Goal: Information Seeking & Learning: Learn about a topic

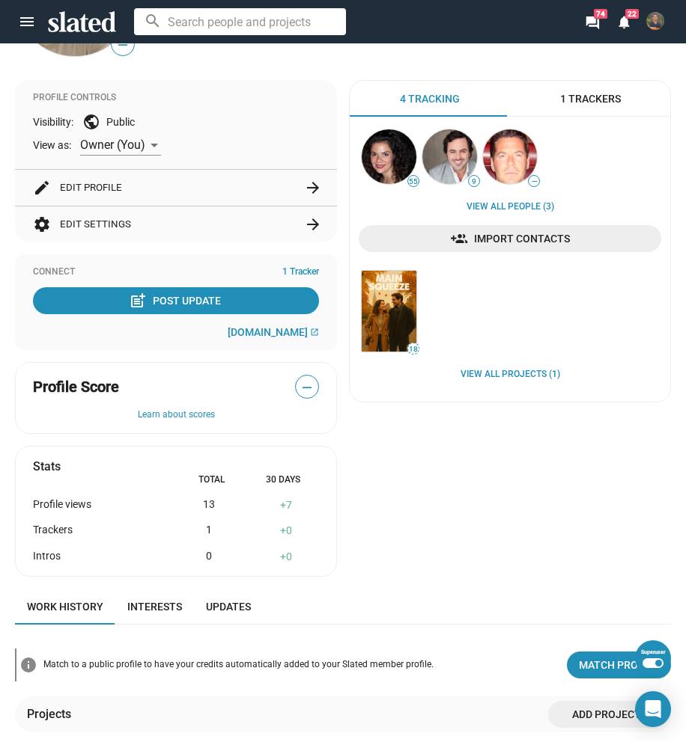
scroll to position [132, 0]
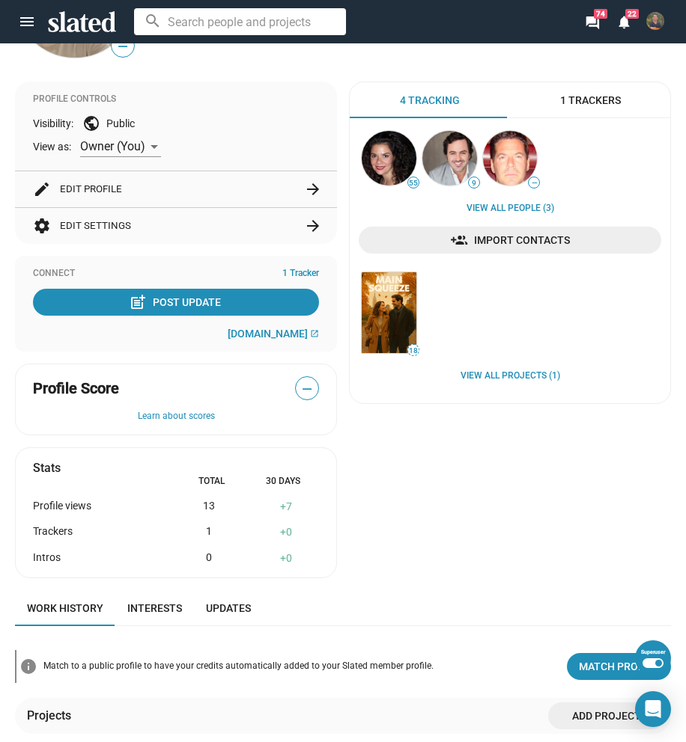
click at [144, 227] on button "settings Edit Settings arrow_forward" at bounding box center [176, 226] width 286 height 36
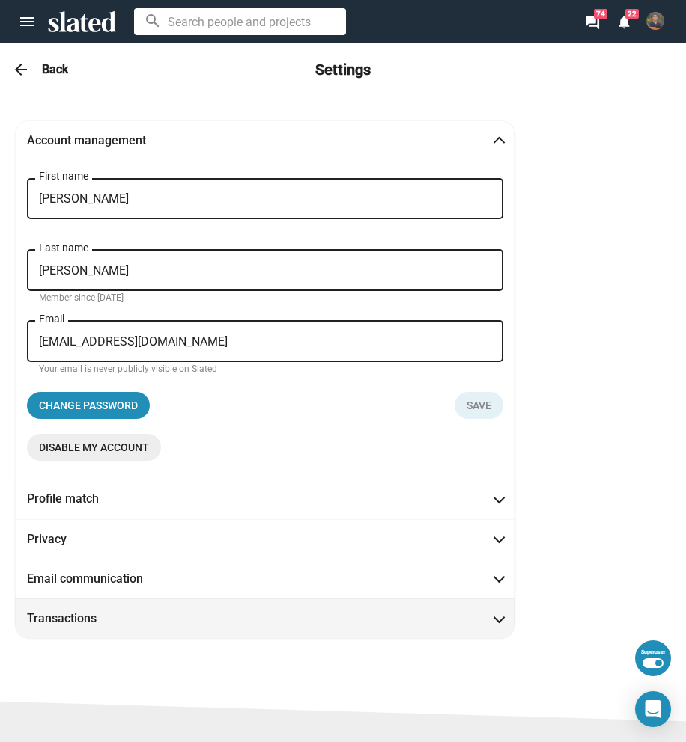
click at [183, 615] on span "Transactions" at bounding box center [265, 619] width 476 height 16
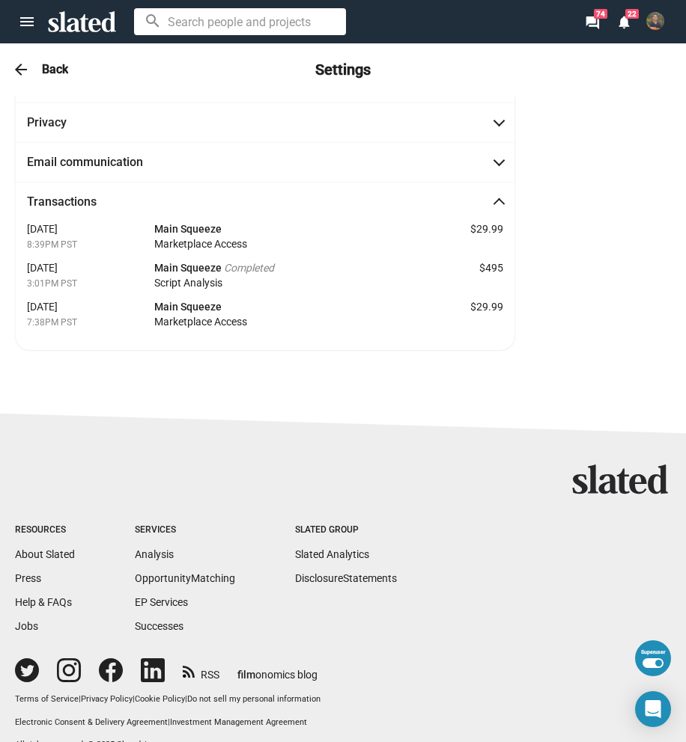
scroll to position [113, 0]
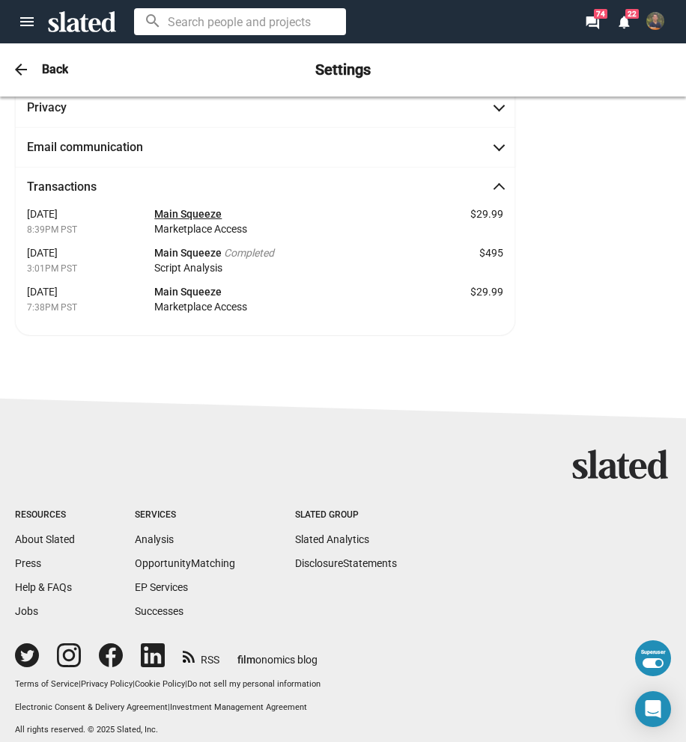
click at [207, 210] on link "Main Squeeze" at bounding box center [187, 214] width 67 height 12
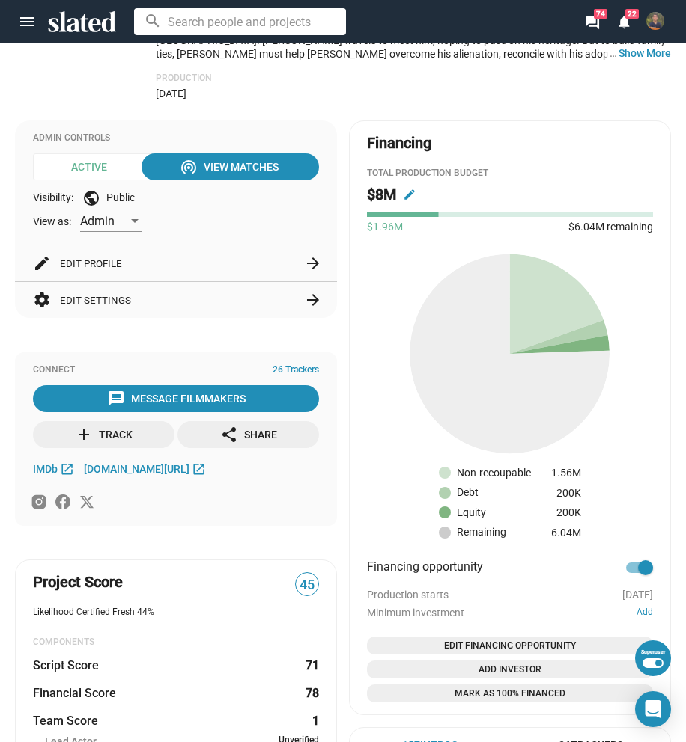
scroll to position [674, 0]
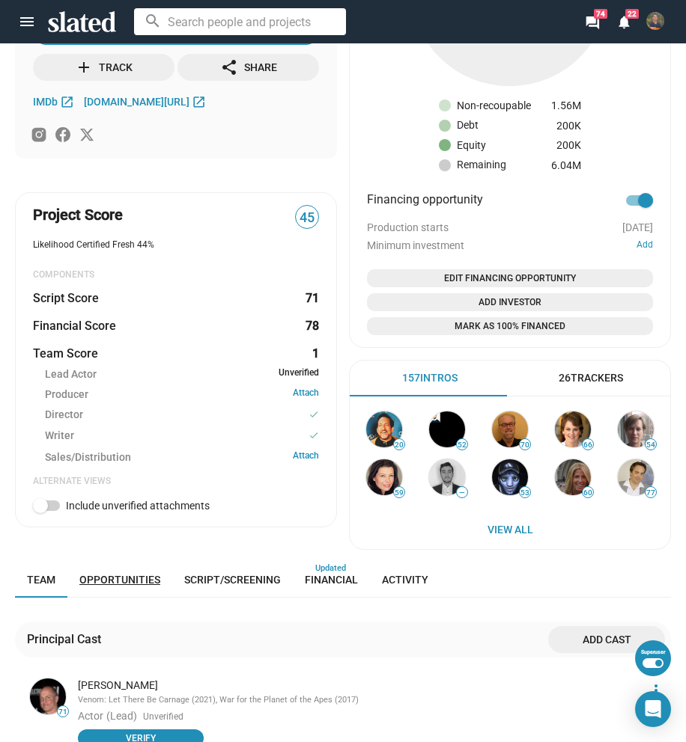
click at [129, 579] on span "Opportunities" at bounding box center [119, 580] width 81 height 12
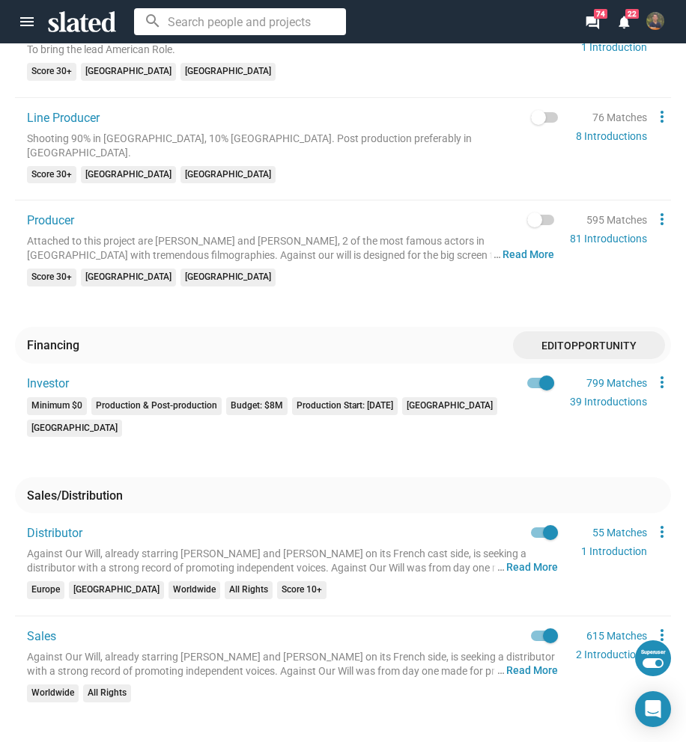
scroll to position [1641, 0]
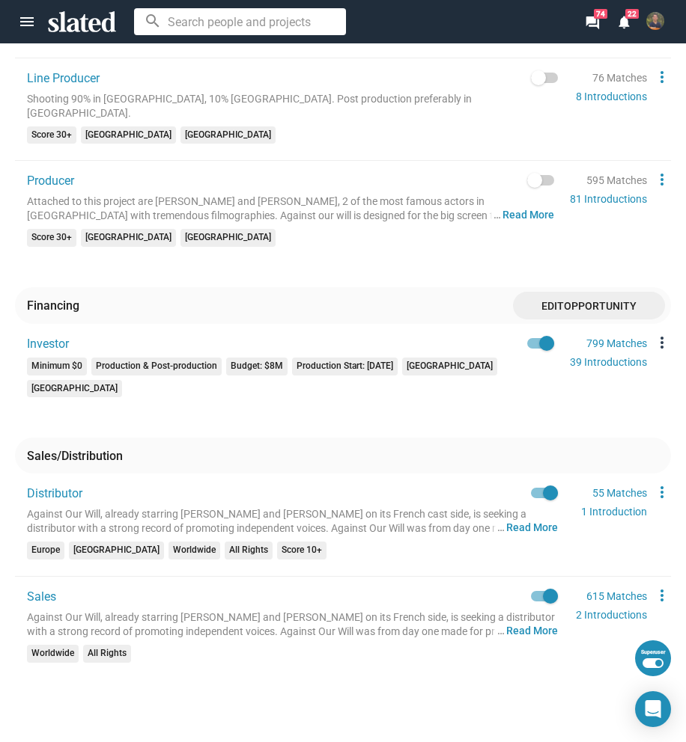
click at [653, 334] on mat-icon "more_vert" at bounding box center [662, 343] width 18 height 18
click at [406, 207] on div at bounding box center [343, 371] width 686 height 742
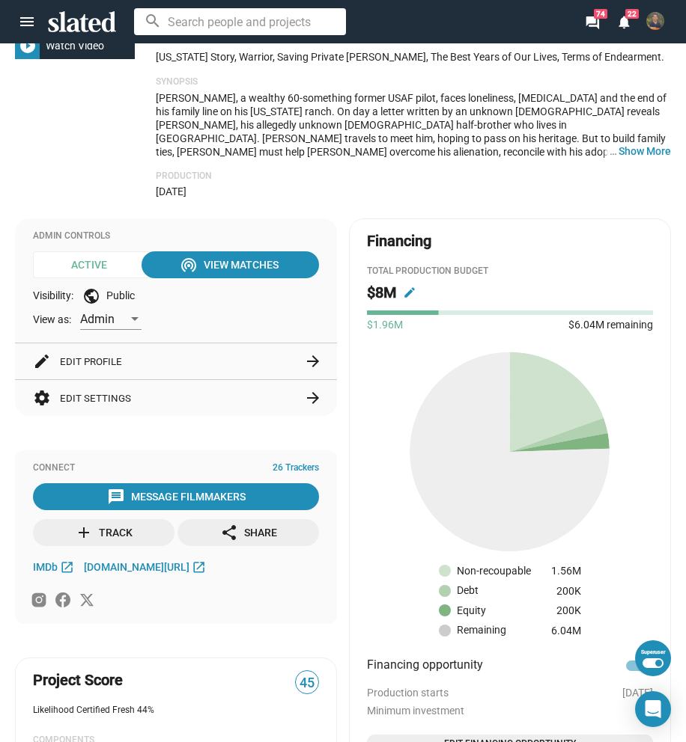
scroll to position [0, 0]
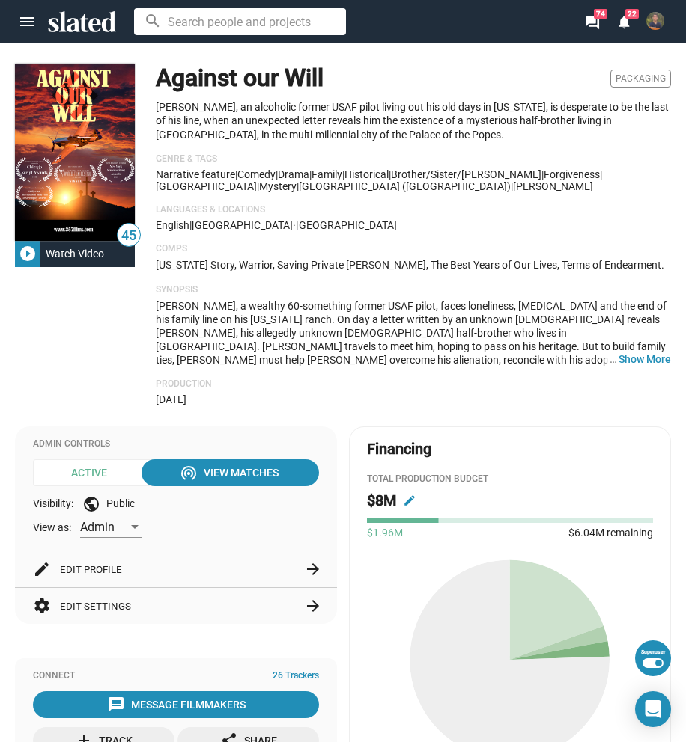
click at [148, 608] on button "settings Edit Settings arrow_forward" at bounding box center [176, 606] width 286 height 36
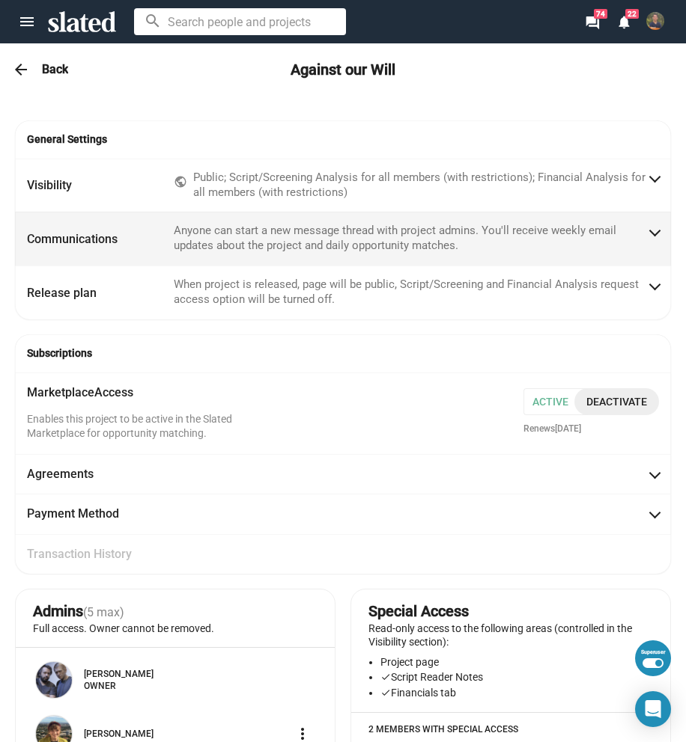
click at [210, 225] on mat-panel-description "Anyone can start a new message thread with project admins. You'll receive weekl…" at bounding box center [410, 239] width 473 height 30
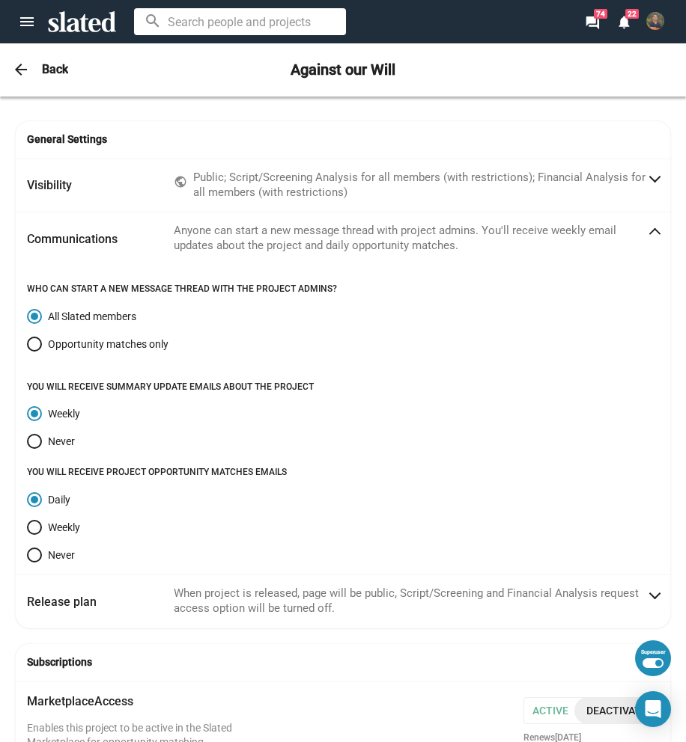
scroll to position [71, 0]
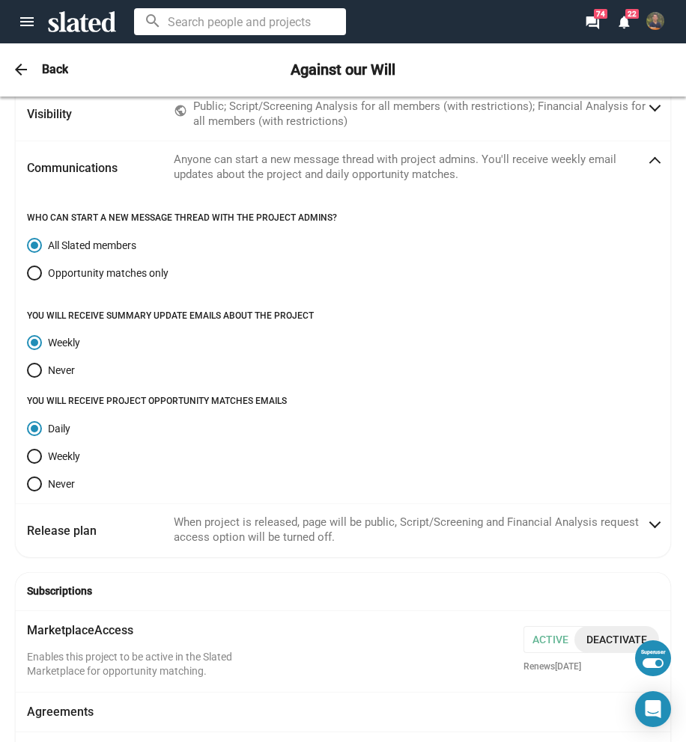
click at [219, 156] on mat-panel-description "Anyone can start a new message thread with project admins. You'll receive weekl…" at bounding box center [410, 168] width 473 height 30
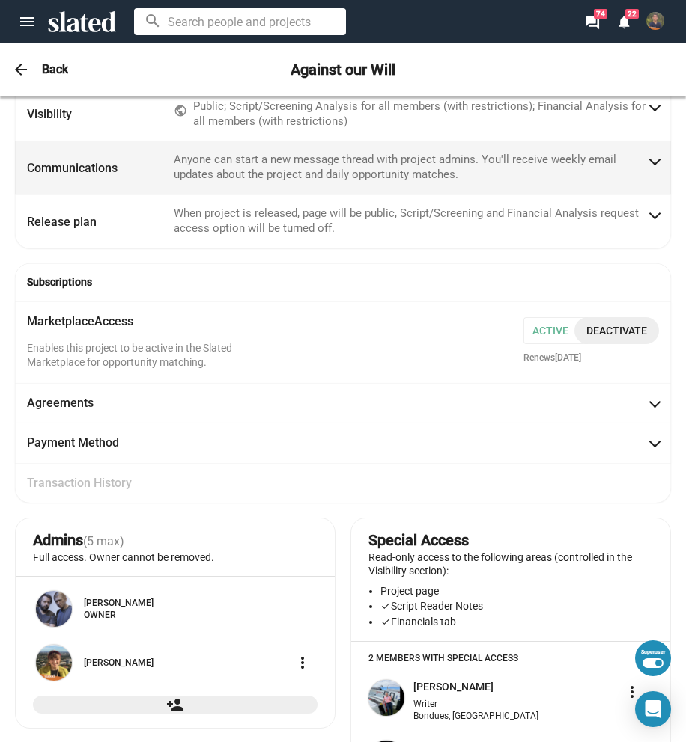
click at [219, 156] on mat-panel-description "Anyone can start a new message thread with project admins. You'll receive weekl…" at bounding box center [410, 168] width 473 height 30
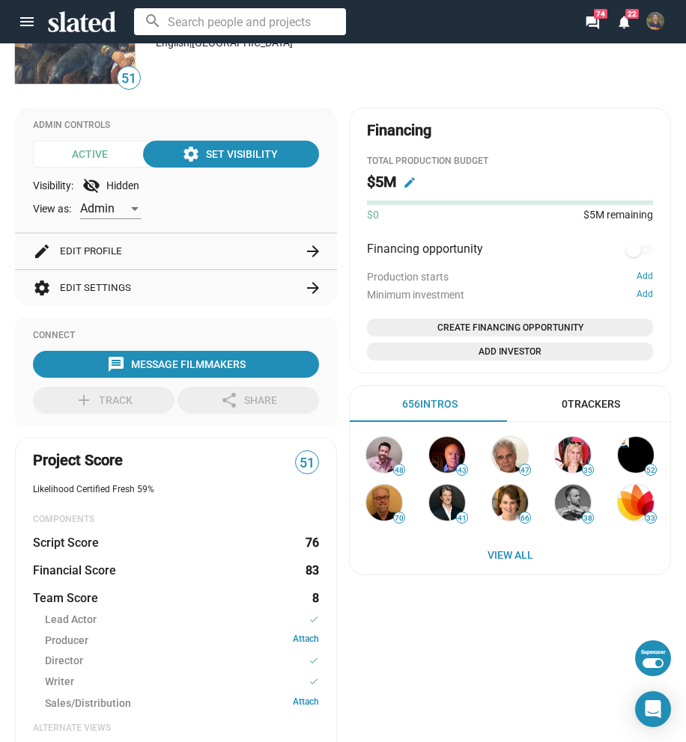
scroll to position [150, 0]
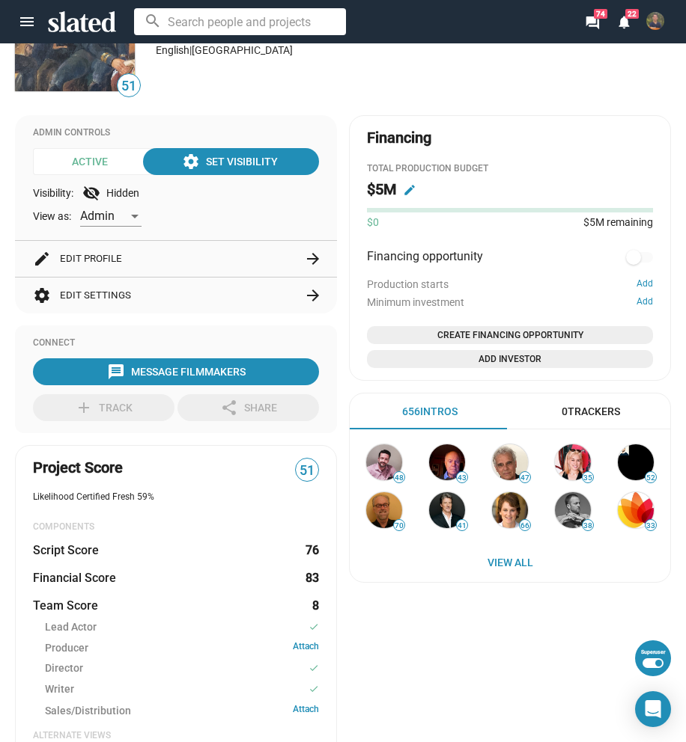
click at [225, 302] on button "settings Edit Settings arrow_forward" at bounding box center [176, 296] width 286 height 36
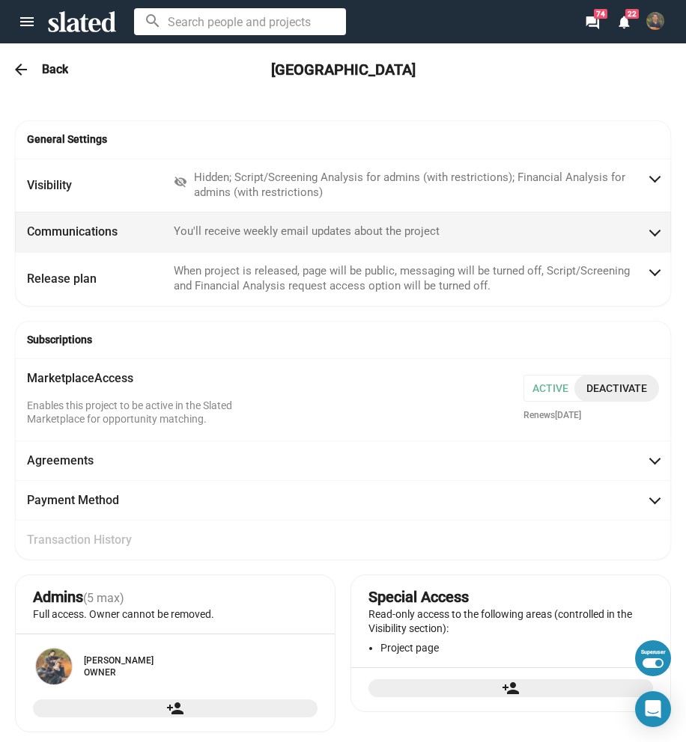
click at [283, 240] on mat-expansion-panel-header "Communications You'll receive weekly email updates about the project" at bounding box center [343, 232] width 656 height 40
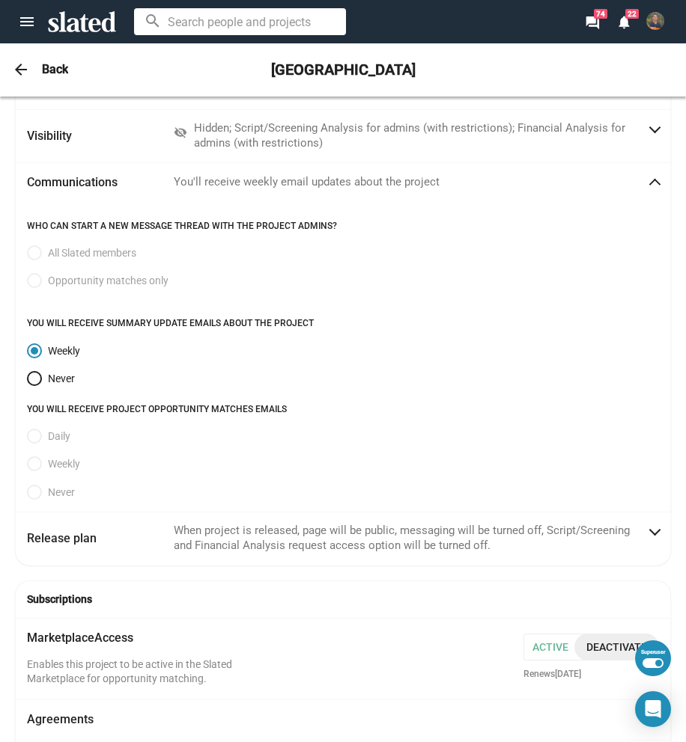
scroll to position [0, 0]
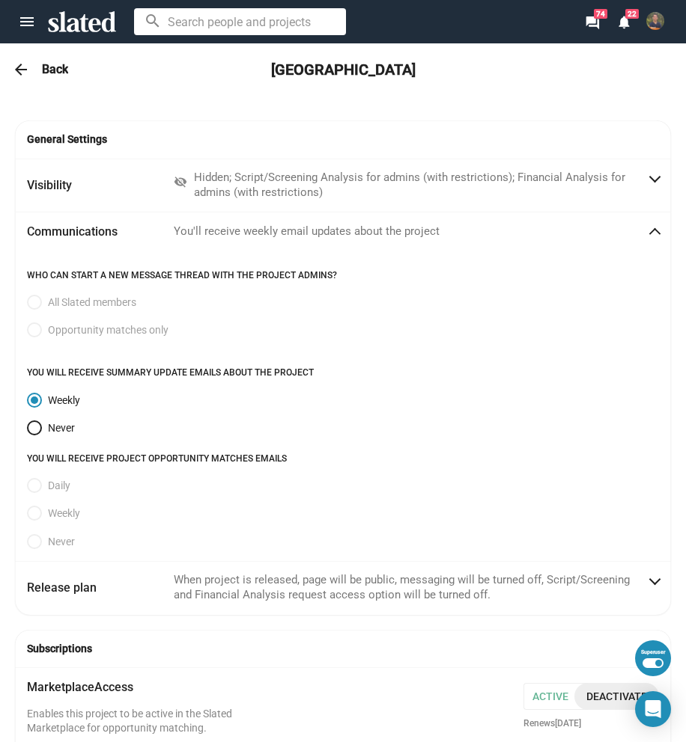
click at [24, 69] on mat-icon "arrow_back" at bounding box center [21, 70] width 18 height 18
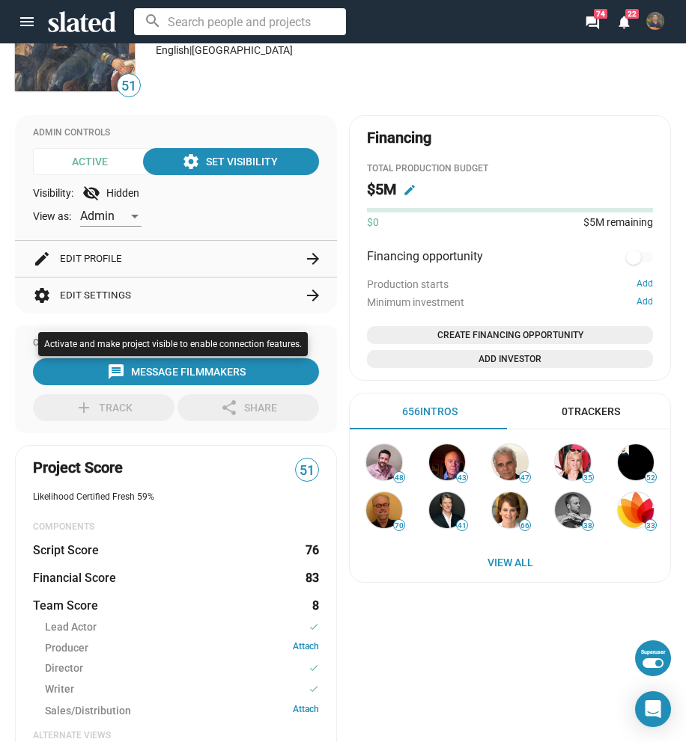
click at [446, 613] on div at bounding box center [343, 371] width 686 height 742
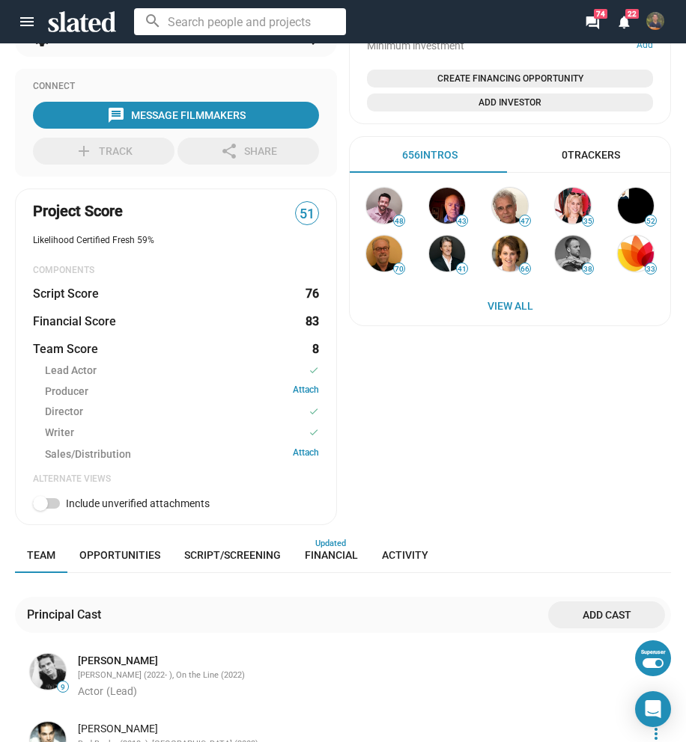
scroll to position [823, 0]
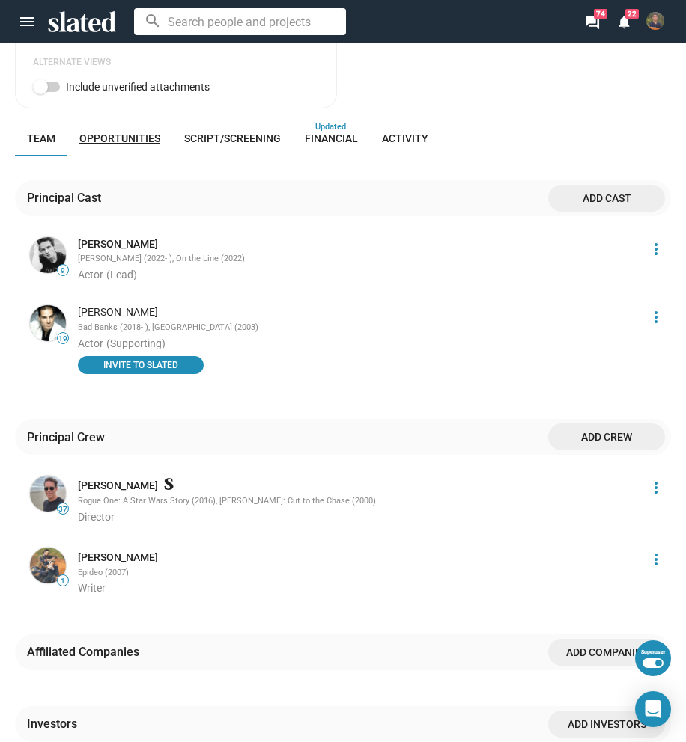
click at [142, 144] on link "Opportunities" at bounding box center [119, 138] width 105 height 36
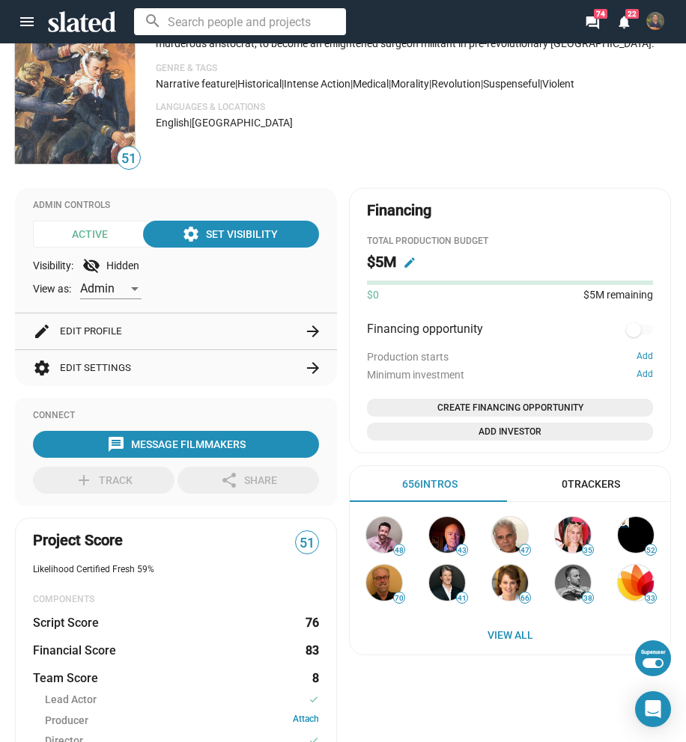
scroll to position [2, 0]
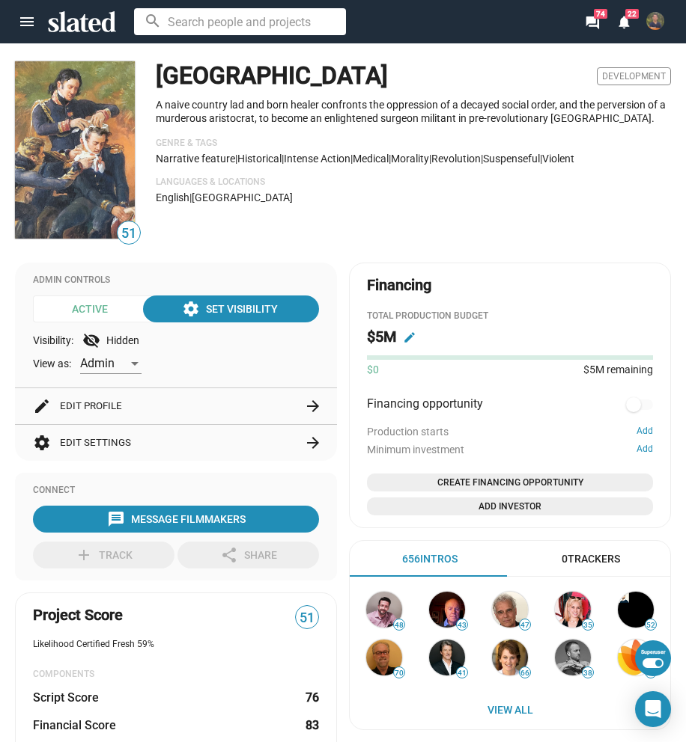
click at [234, 440] on button "settings Edit Settings arrow_forward" at bounding box center [176, 443] width 286 height 36
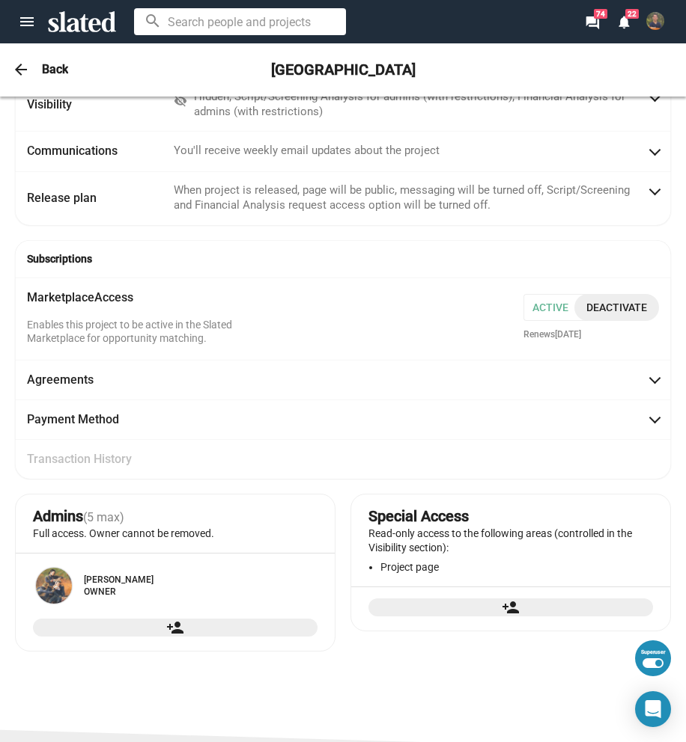
scroll to position [0, 0]
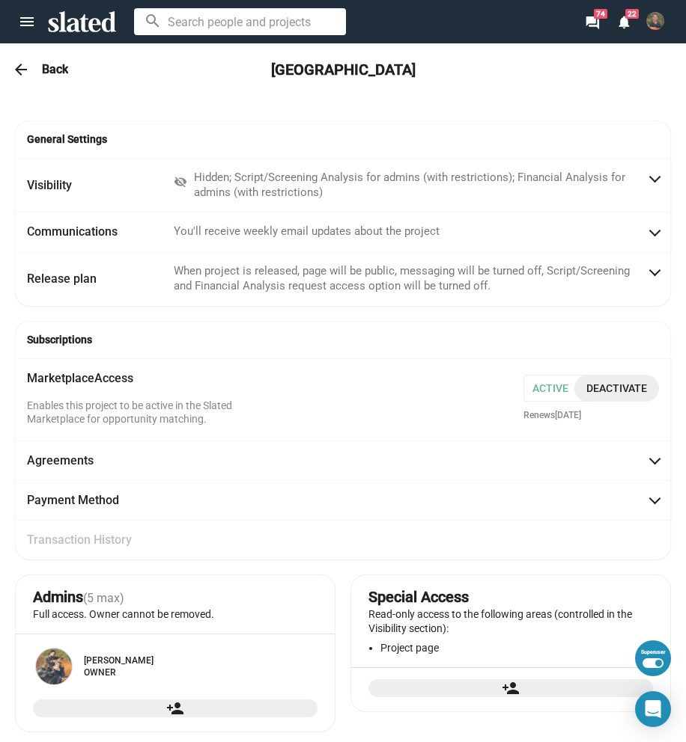
click at [21, 70] on mat-icon "arrow_back" at bounding box center [21, 70] width 18 height 18
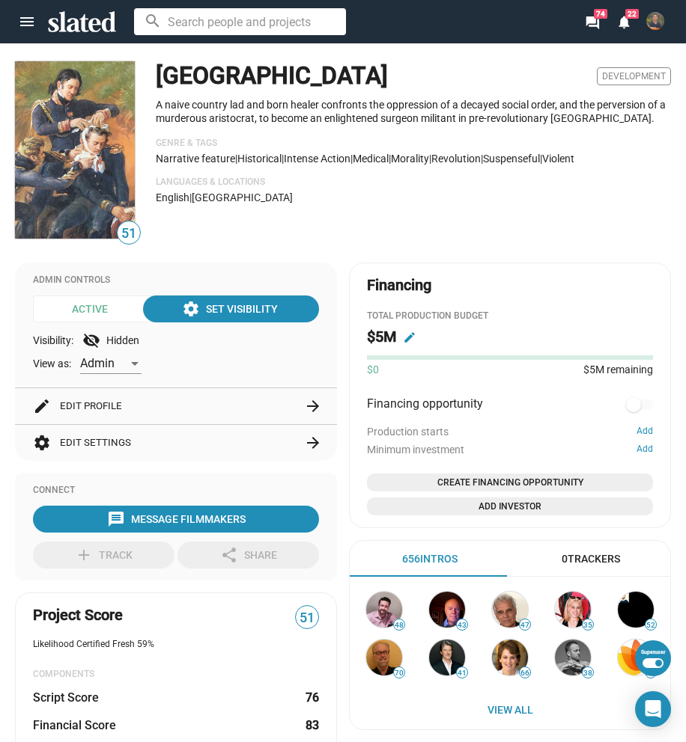
click at [238, 446] on button "settings Edit Settings arrow_forward" at bounding box center [176, 443] width 286 height 36
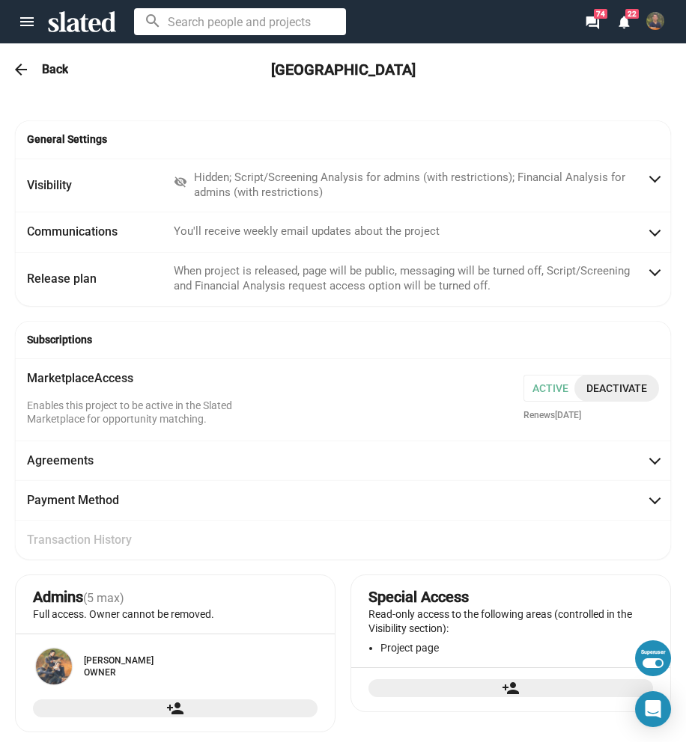
click at [16, 70] on mat-icon "arrow_back" at bounding box center [21, 70] width 18 height 18
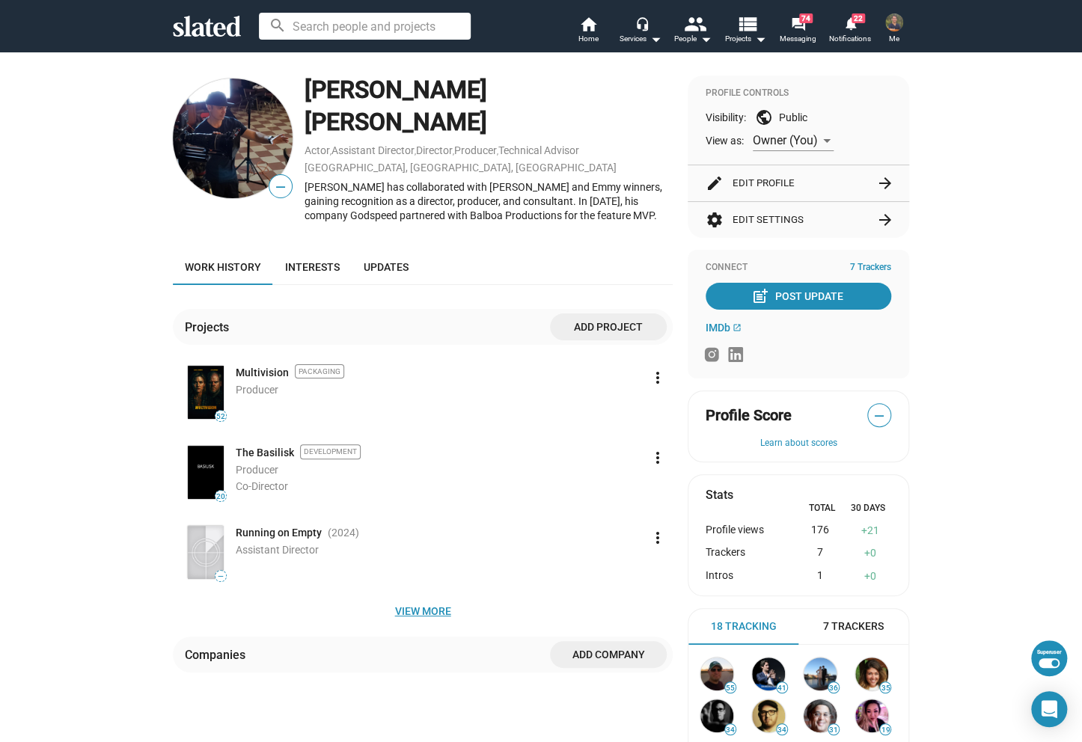
click at [413, 598] on span "View more" at bounding box center [423, 611] width 476 height 27
click at [426, 568] on li "— Running on Empty (2024 ) Assistant Director more_vert" at bounding box center [429, 563] width 488 height 80
click at [426, 598] on span "View more" at bounding box center [423, 611] width 476 height 27
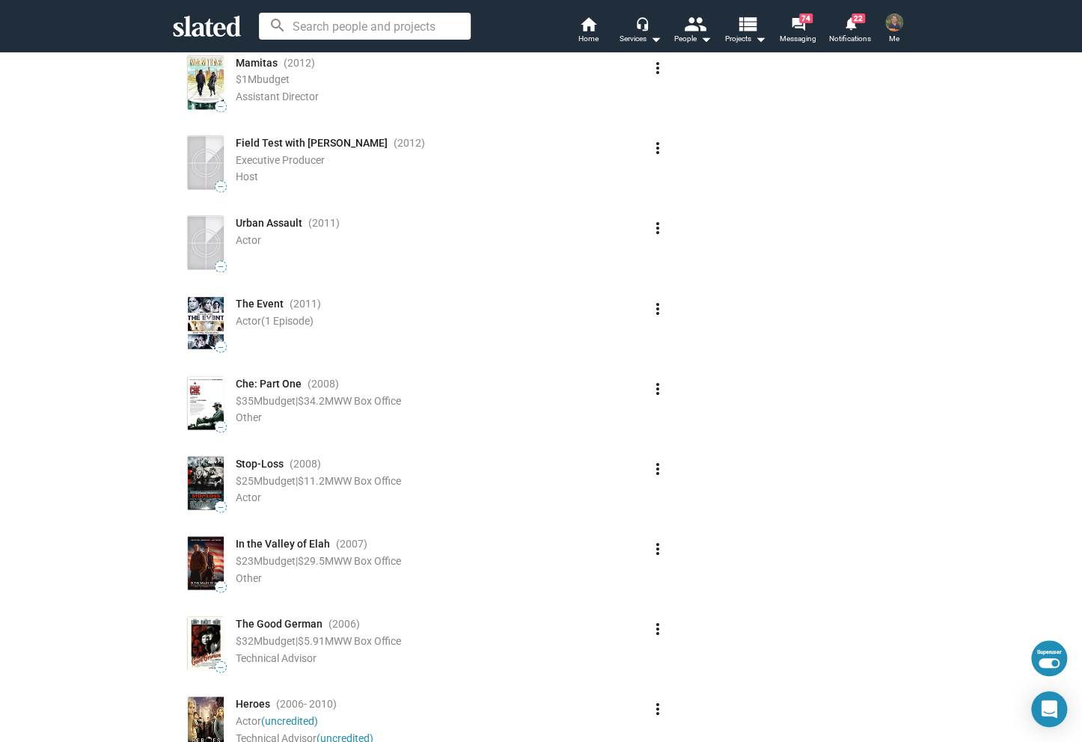
scroll to position [1431, 0]
